Goal: Task Accomplishment & Management: Use online tool/utility

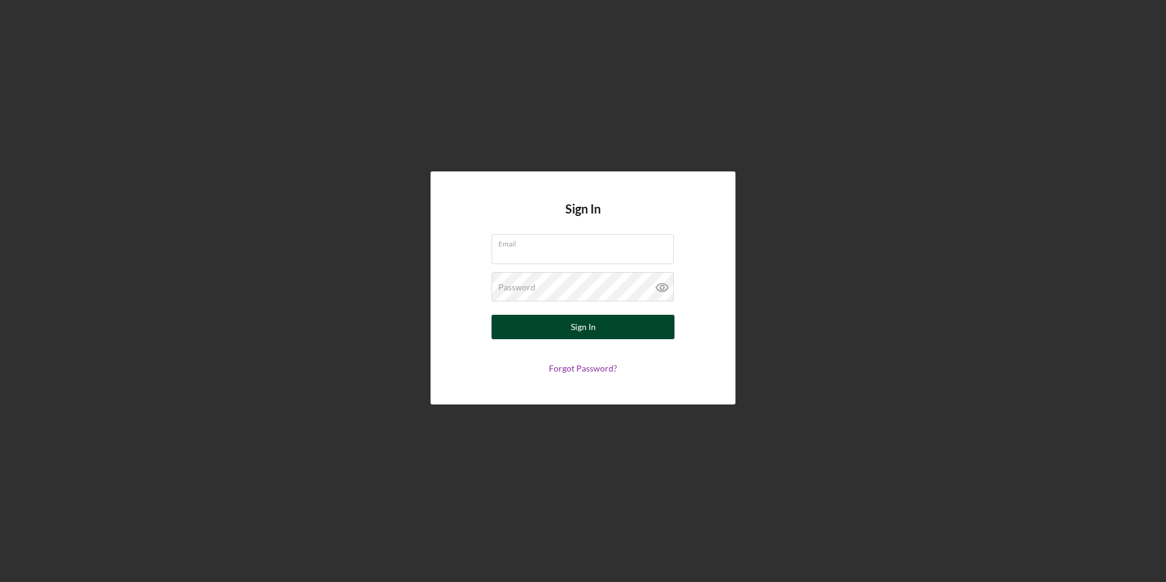
type input "[EMAIL_ADDRESS][DOMAIN_NAME]"
click at [591, 331] on div "Sign In" at bounding box center [583, 327] width 25 height 24
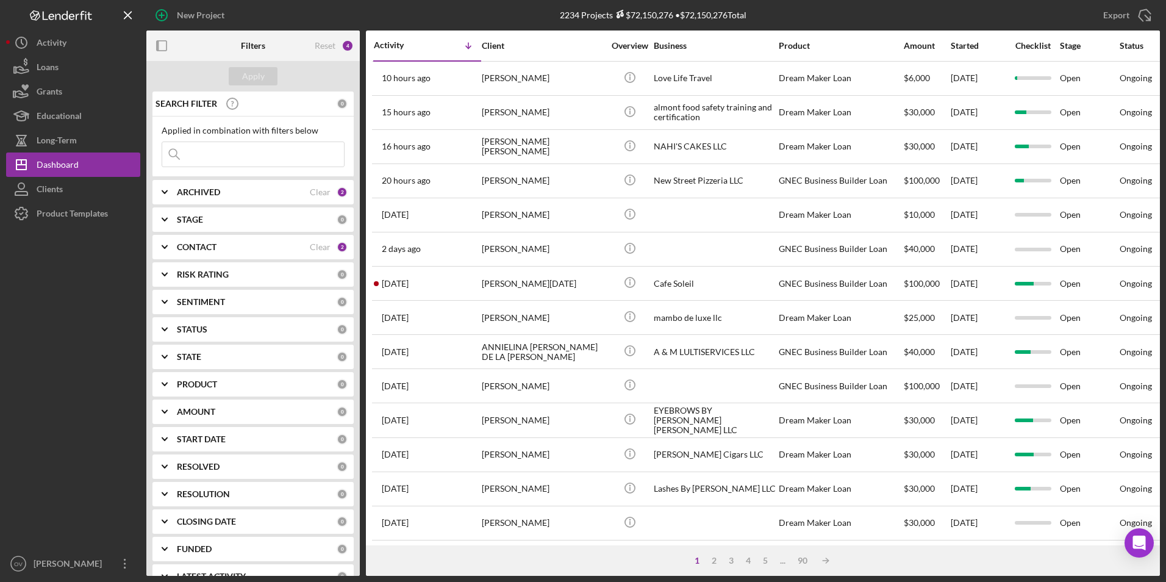
click at [243, 157] on input at bounding box center [253, 154] width 182 height 24
type input "cafe"
click at [255, 77] on div "Apply" at bounding box center [253, 76] width 23 height 18
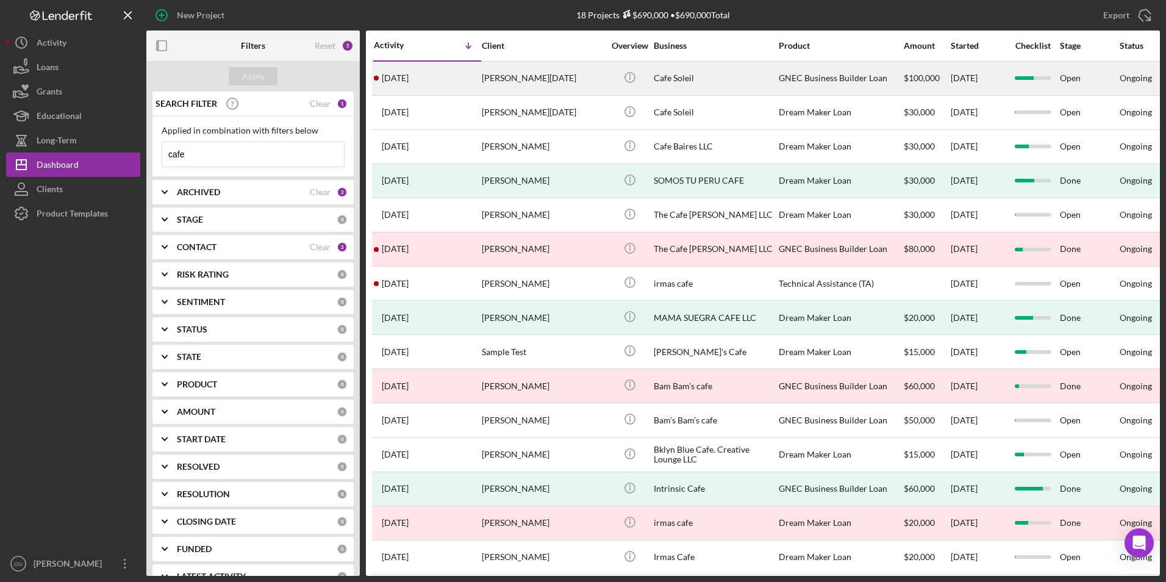
click at [532, 79] on div "[PERSON_NAME][DATE]" at bounding box center [543, 78] width 122 height 32
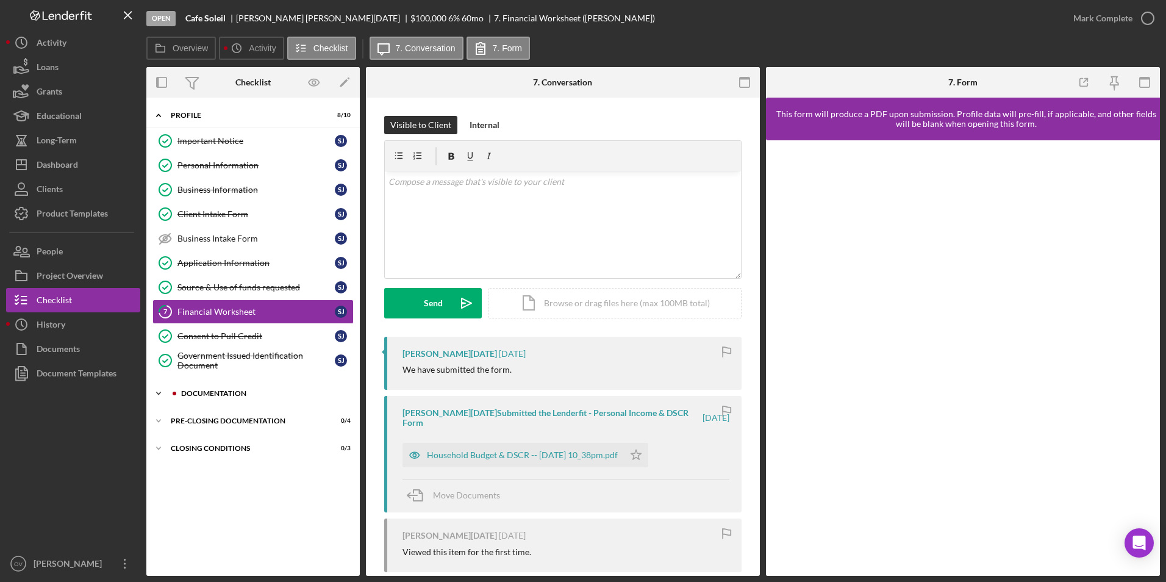
click at [190, 394] on div "Documentation" at bounding box center [262, 393] width 163 height 7
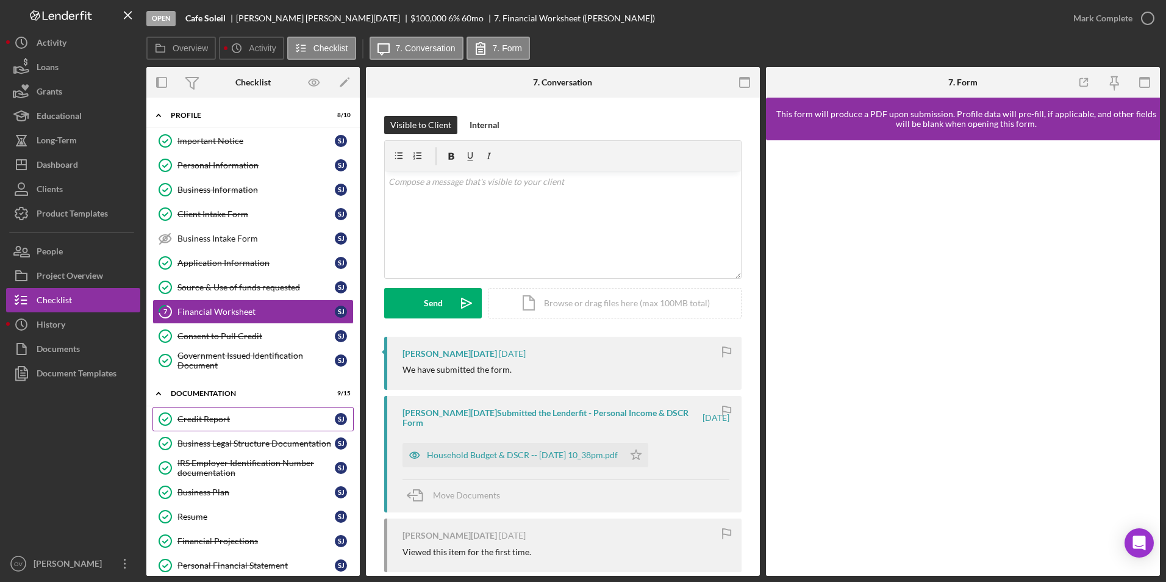
click at [204, 418] on div "Credit Report" at bounding box center [255, 419] width 157 height 10
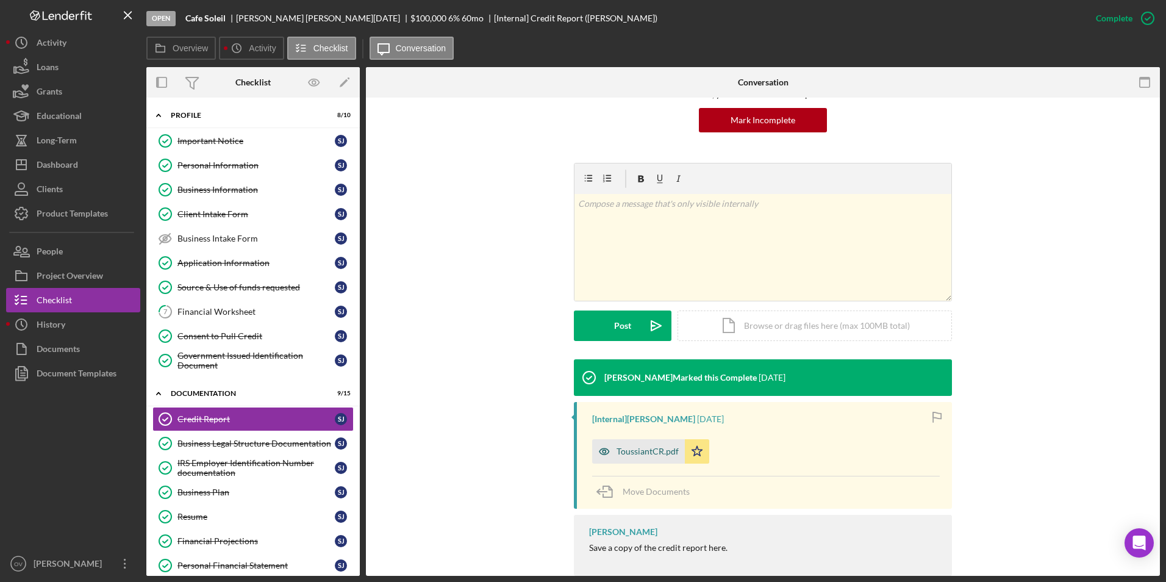
scroll to position [121, 0]
click at [646, 449] on div "ToussiantCR.pdf" at bounding box center [648, 451] width 62 height 10
